Goal: Task Accomplishment & Management: Manage account settings

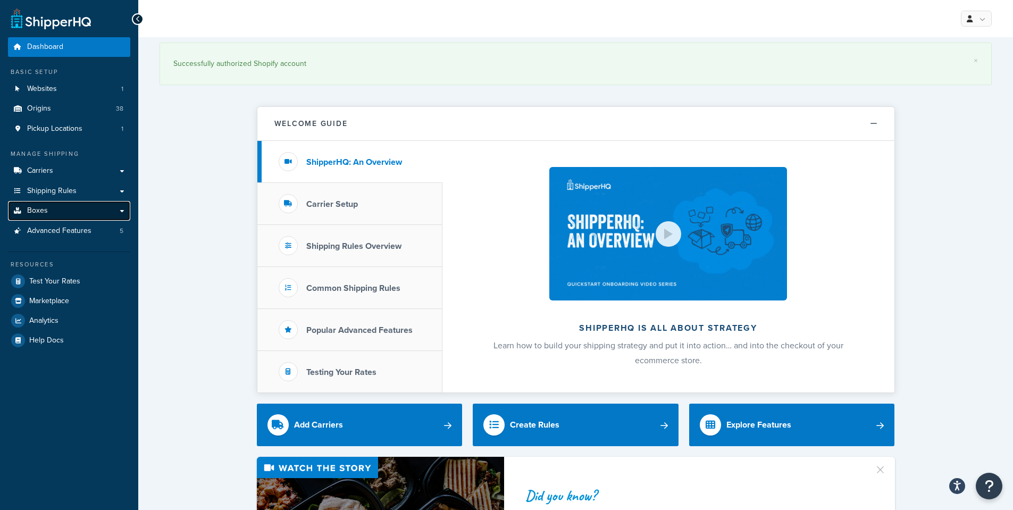
click at [48, 213] on link "Boxes" at bounding box center [69, 211] width 122 height 20
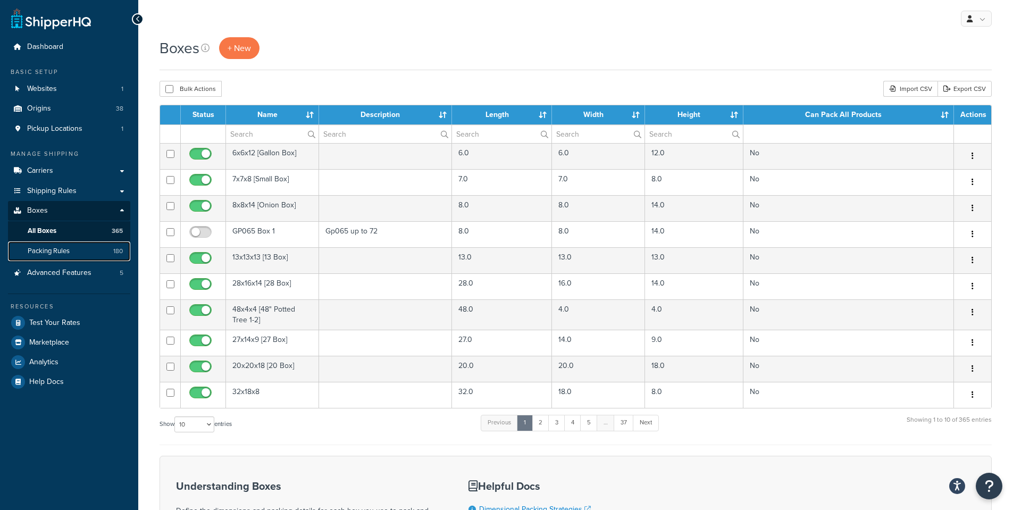
click at [51, 249] on span "Packing Rules" at bounding box center [49, 251] width 42 height 9
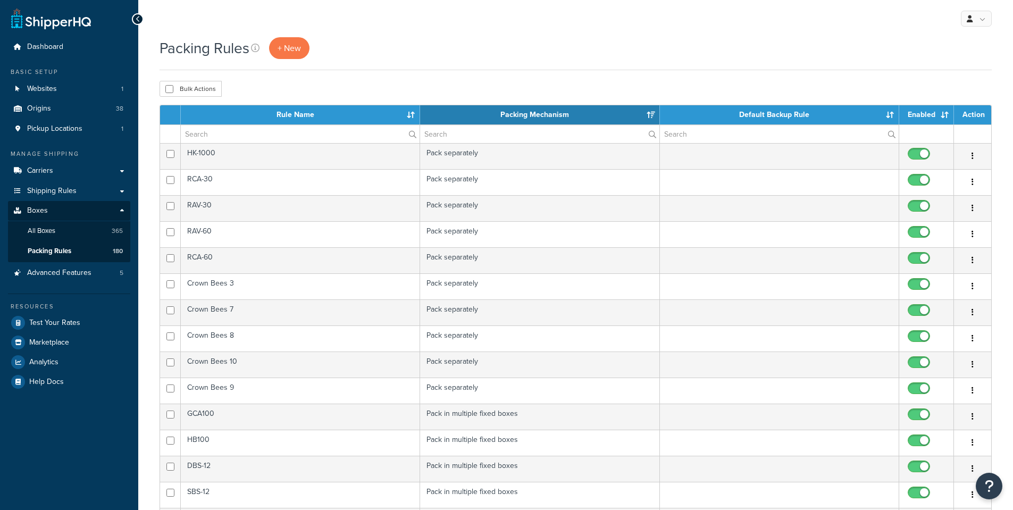
select select "15"
click at [268, 135] on input "text" at bounding box center [300, 134] width 239 height 18
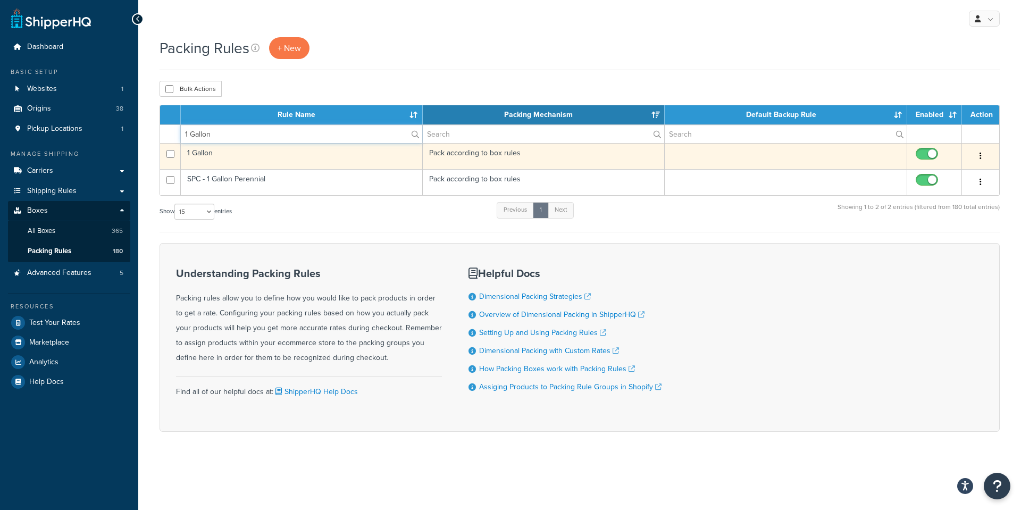
type input "1 Gallon"
click at [196, 153] on td "1 Gallon" at bounding box center [302, 156] width 242 height 26
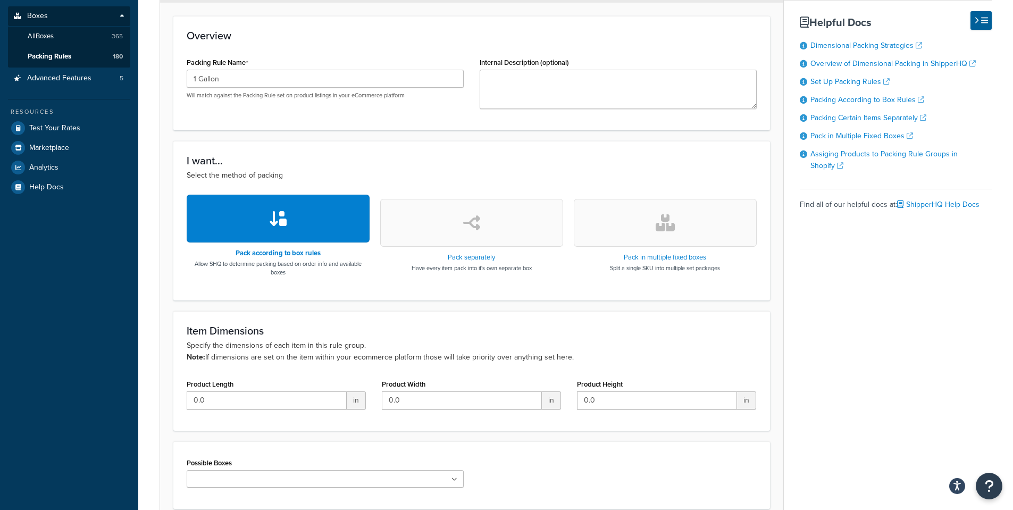
scroll to position [266, 0]
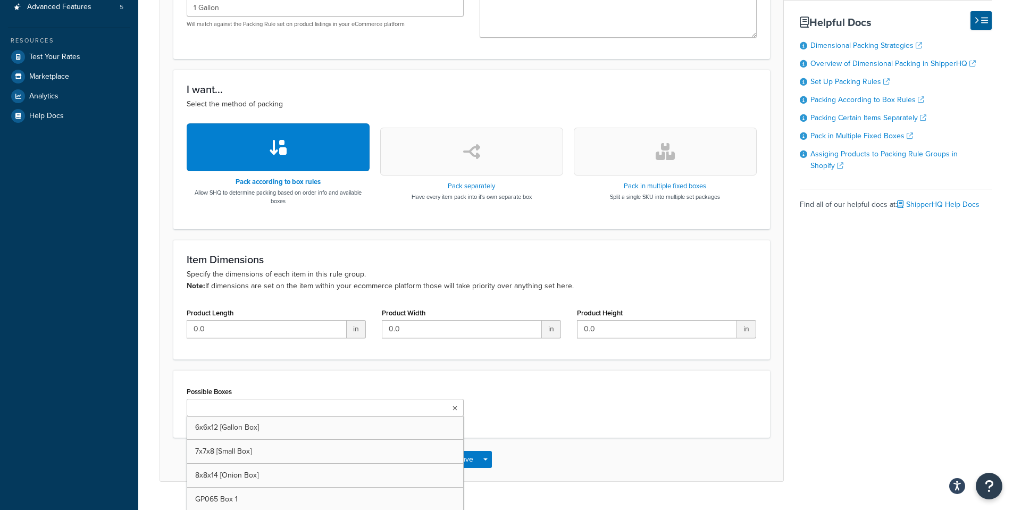
click at [448, 409] on ul at bounding box center [325, 408] width 277 height 18
click at [562, 455] on div "Save Save Dropdown Save and Edit Save and Duplicate Save and Create New" at bounding box center [471, 462] width 623 height 44
click at [466, 460] on button "Save" at bounding box center [465, 462] width 29 height 17
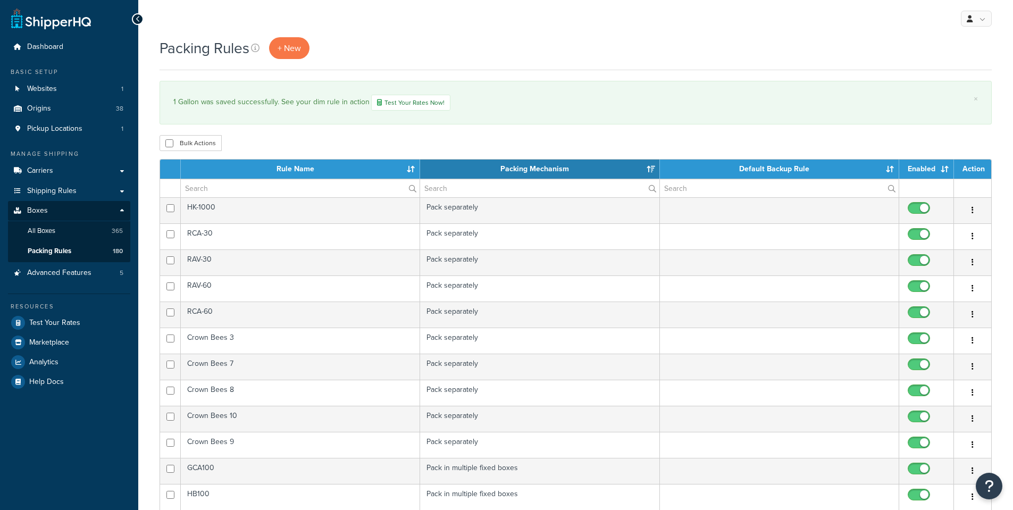
select select "15"
click at [263, 187] on input "text" at bounding box center [300, 188] width 239 height 18
type input "1 Gallon"
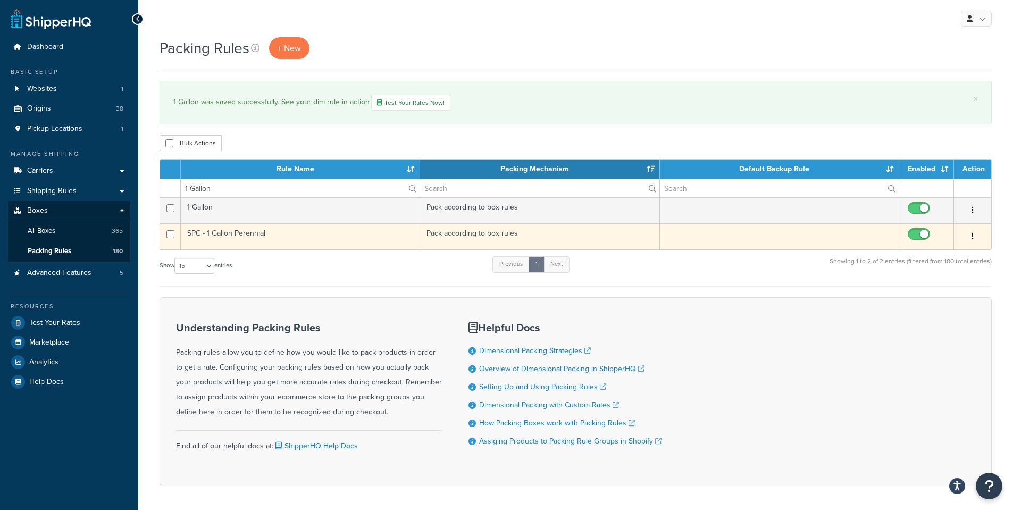
click at [230, 234] on td "SPC - 1 Gallon Perennial" at bounding box center [300, 236] width 239 height 26
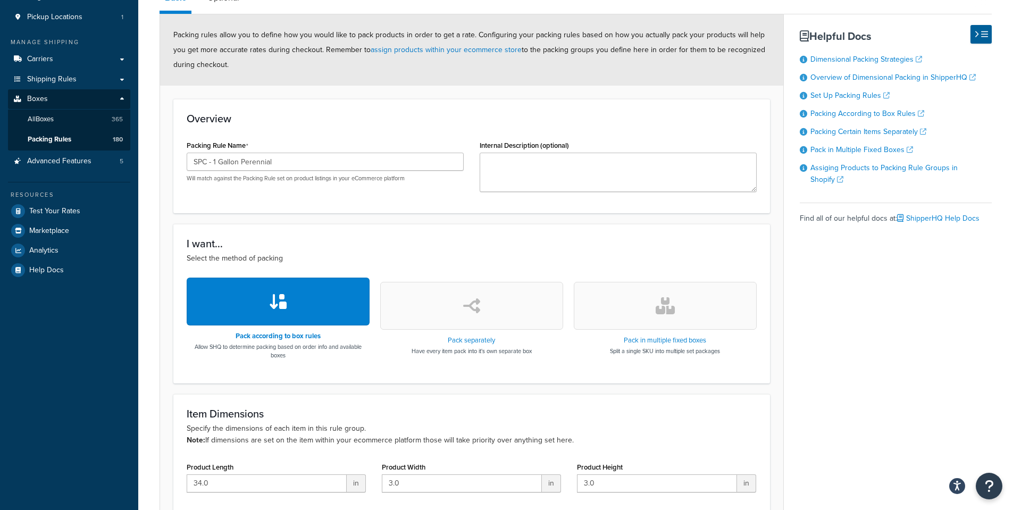
scroll to position [28, 0]
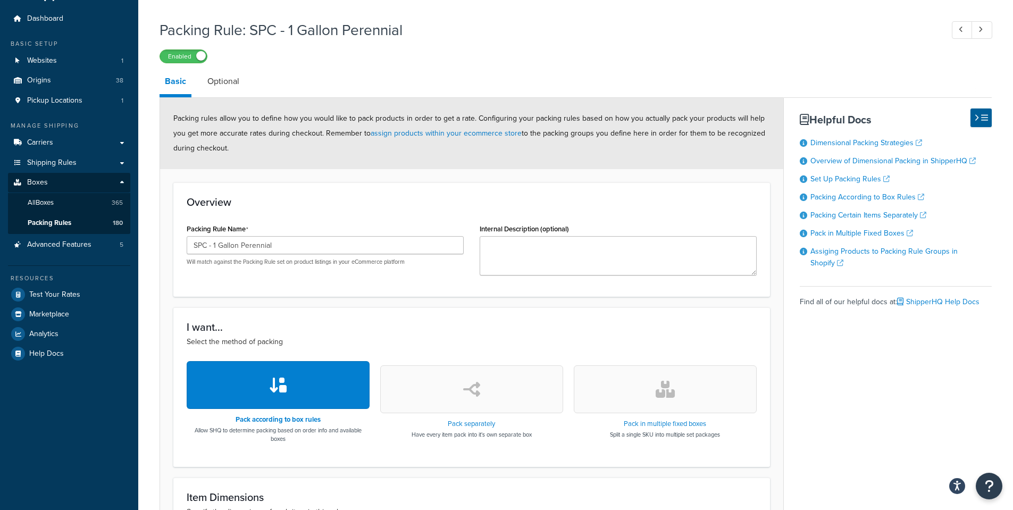
click at [622, 68] on div "Packing Rule: SPC - 1 Gallon Perennial Enabled Basic Optional Packing rules all…" at bounding box center [576, 368] width 832 height 708
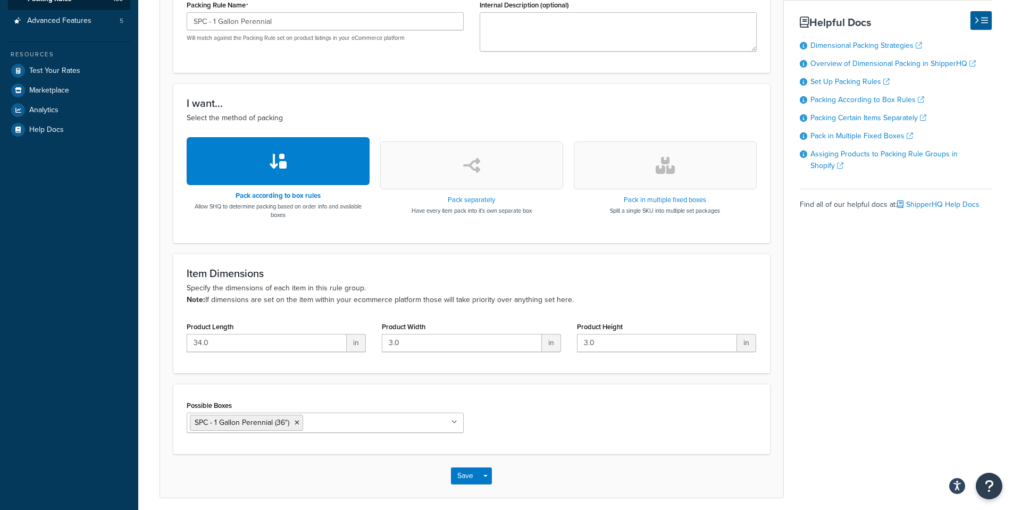
scroll to position [294, 0]
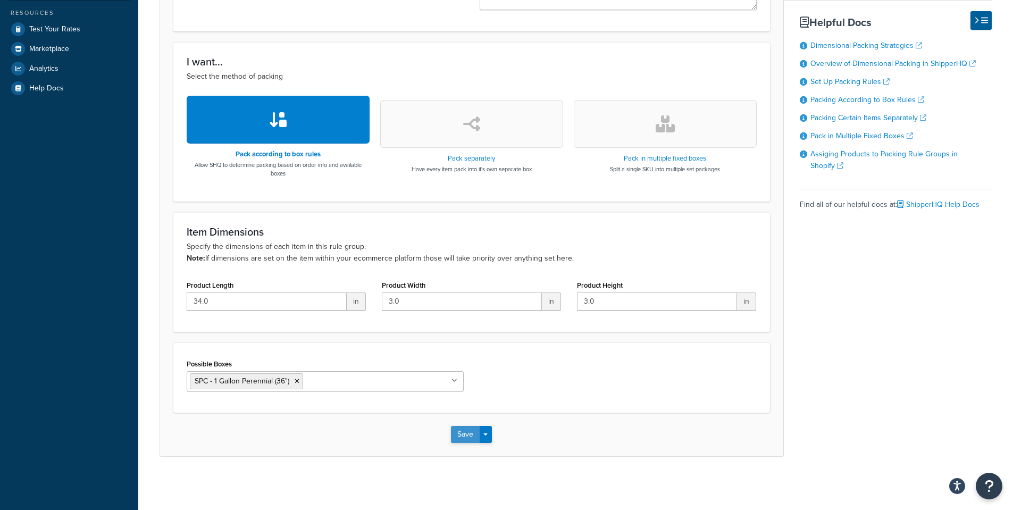
click at [464, 437] on button "Save" at bounding box center [465, 434] width 29 height 17
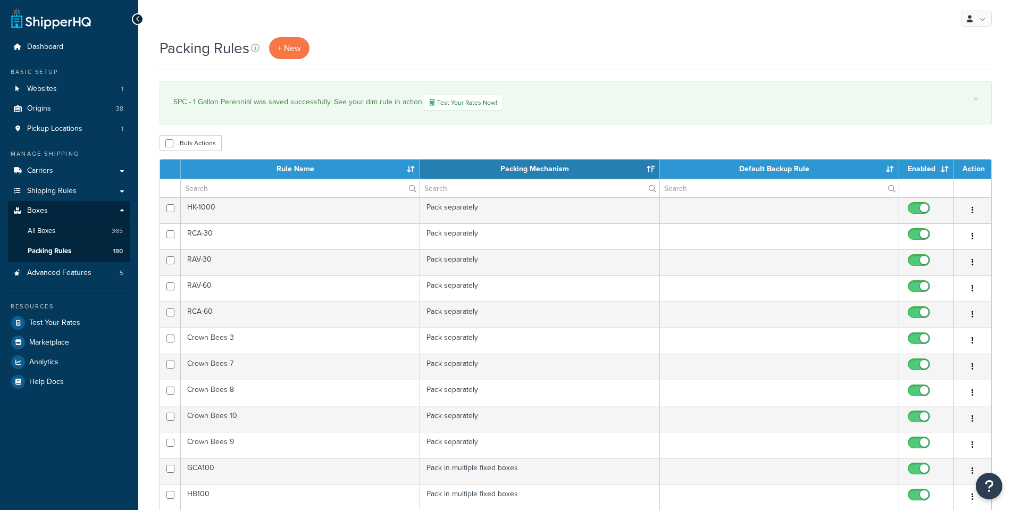
select select "15"
